Goal: Task Accomplishment & Management: Use online tool/utility

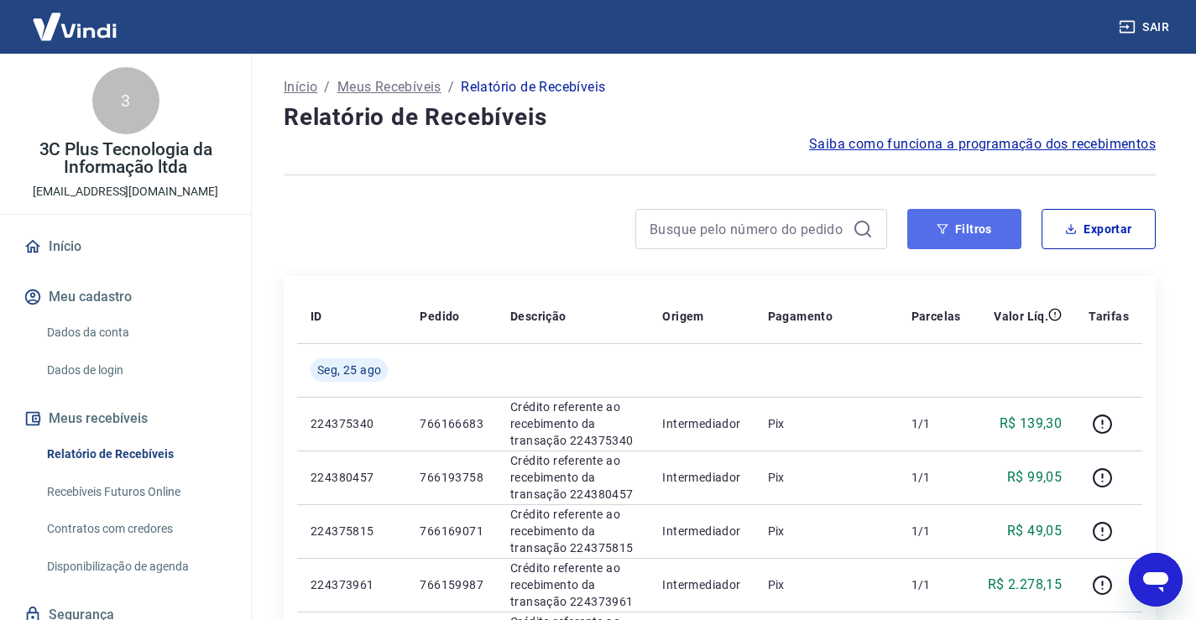
click at [975, 225] on button "Filtros" at bounding box center [964, 229] width 114 height 40
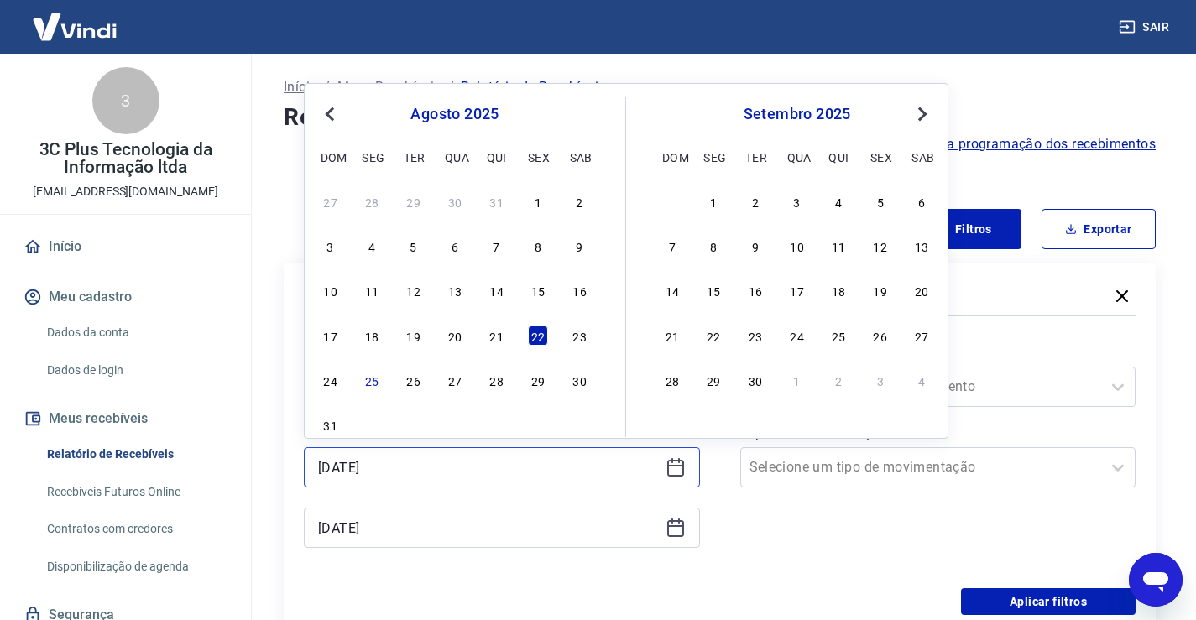
click at [347, 478] on input "[DATE]" at bounding box center [488, 467] width 341 height 25
click at [368, 389] on div "25" at bounding box center [372, 380] width 20 height 20
type input "[DATE]"
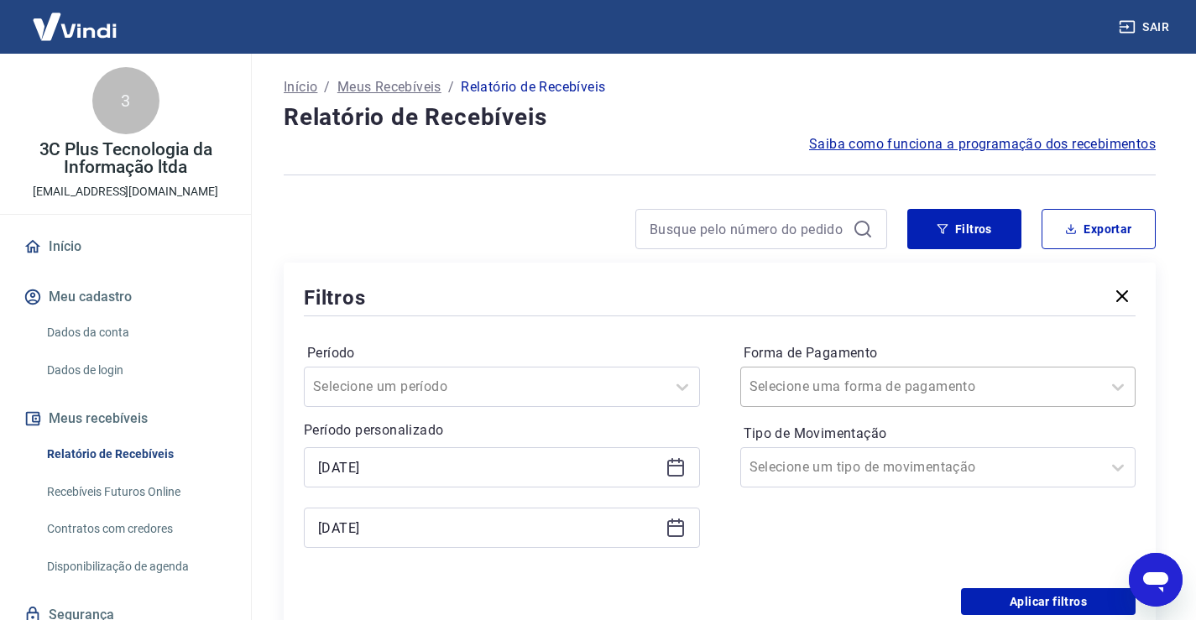
click at [802, 389] on input "Forma de Pagamento" at bounding box center [834, 387] width 170 height 20
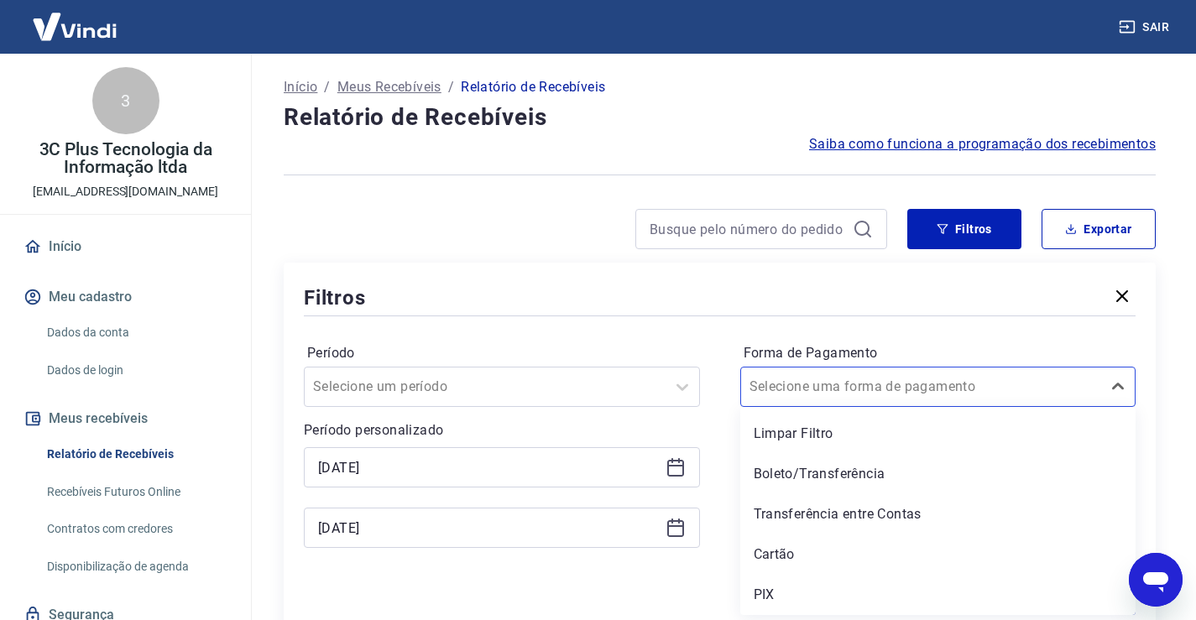
drag, startPoint x: 759, startPoint y: 598, endPoint x: 758, endPoint y: 291, distance: 307.2
click at [761, 598] on div "PIX" at bounding box center [938, 595] width 396 height 34
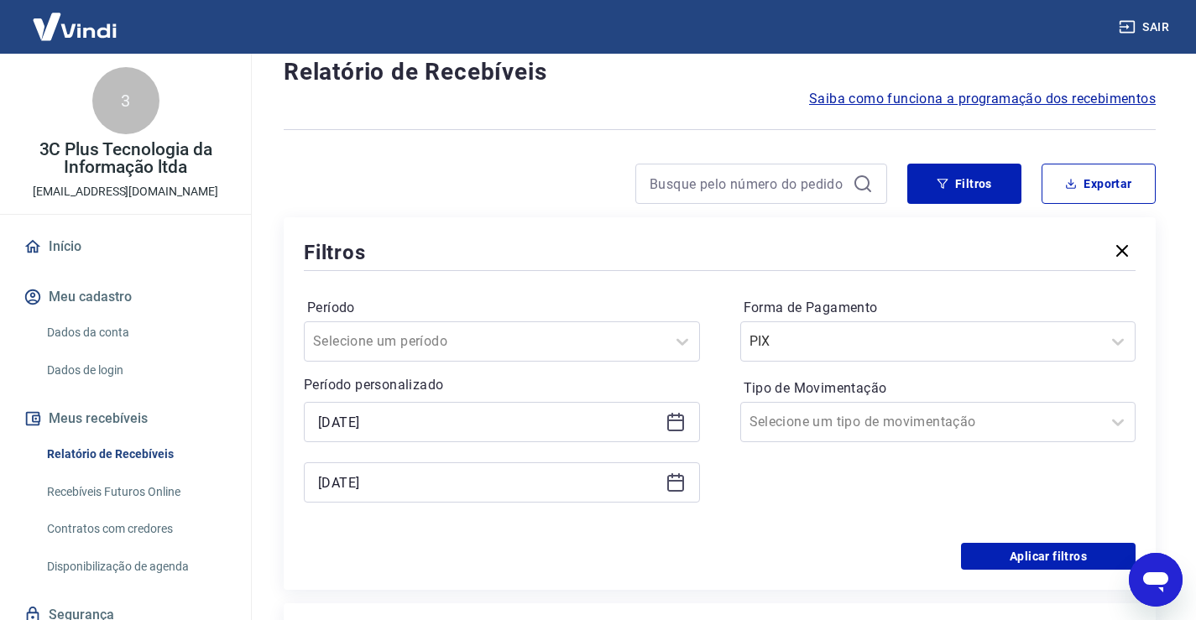
scroll to position [84, 0]
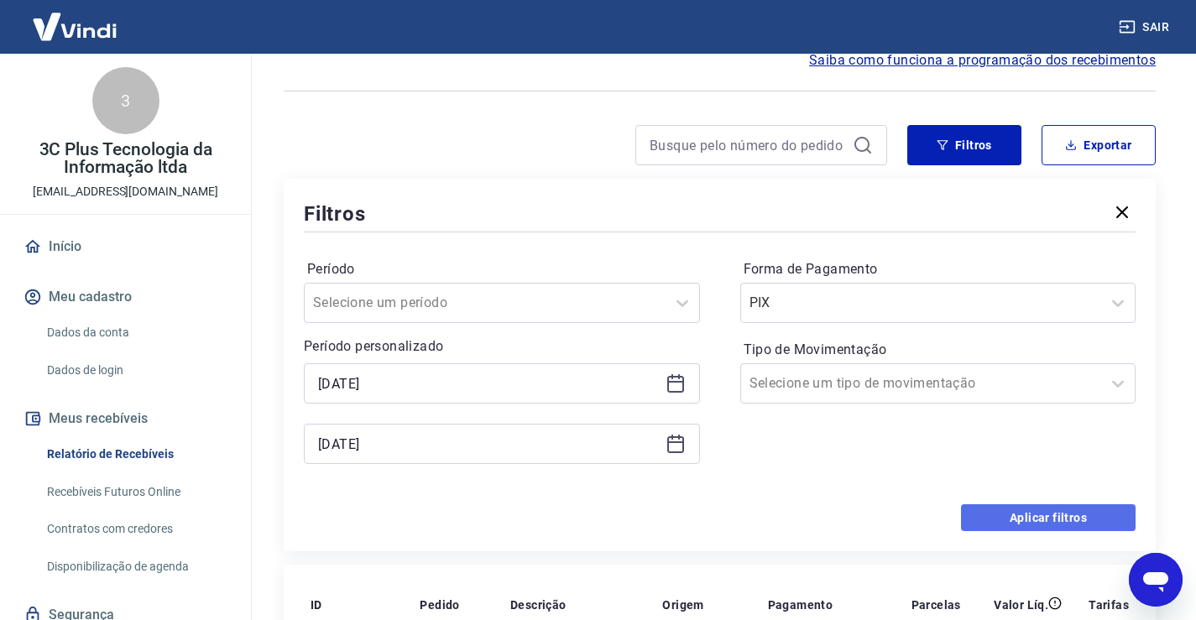
click at [992, 516] on button "Aplicar filtros" at bounding box center [1048, 517] width 175 height 27
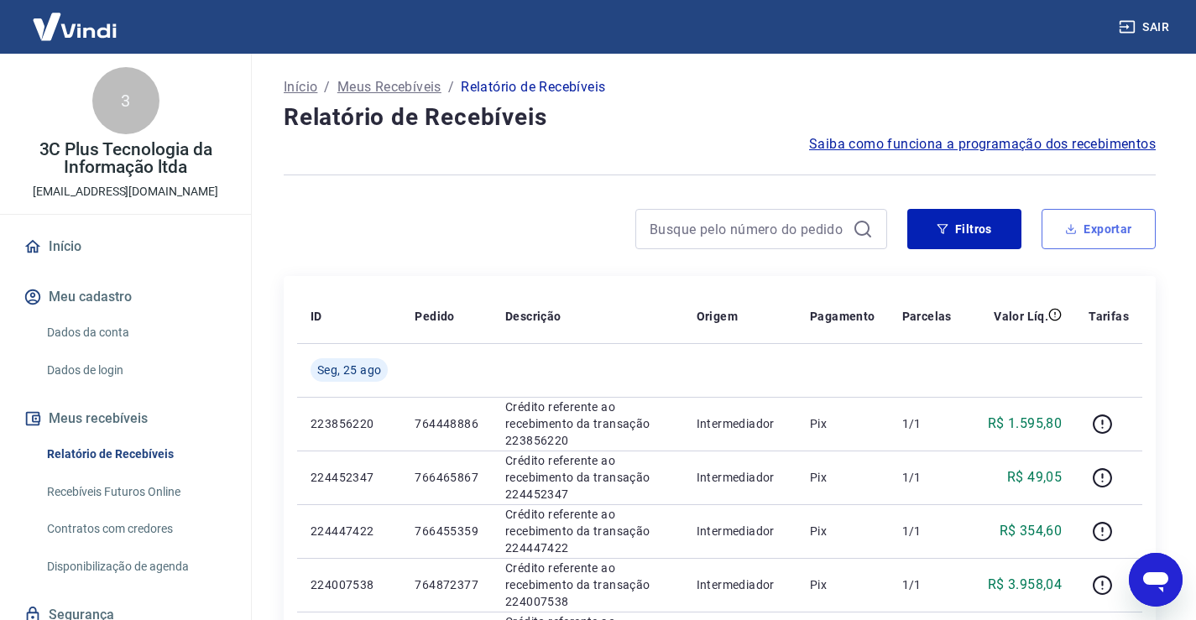
click at [1125, 231] on button "Exportar" at bounding box center [1099, 229] width 114 height 40
type input "[DATE]"
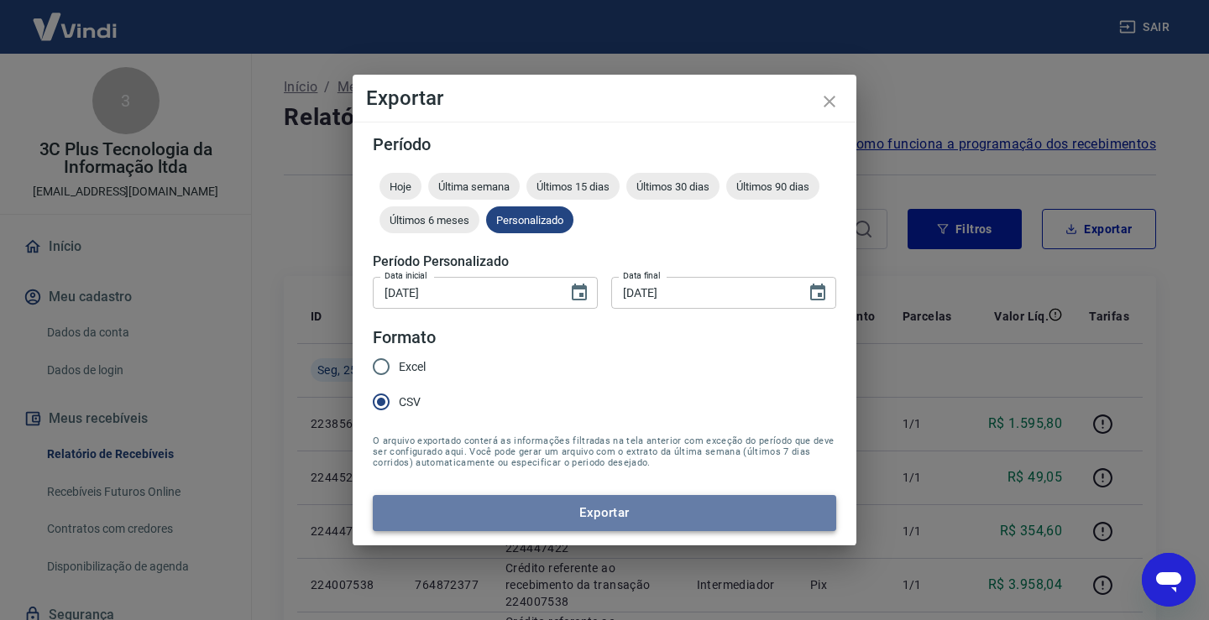
click at [442, 506] on button "Exportar" at bounding box center [604, 512] width 463 height 35
